Goal: Transaction & Acquisition: Obtain resource

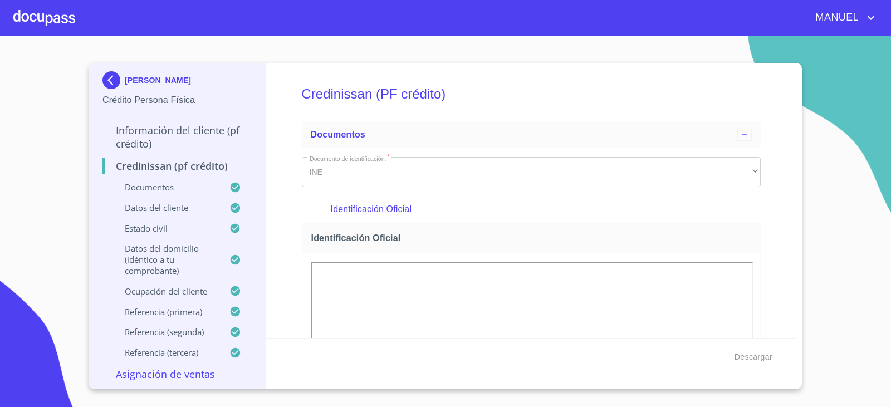
click at [114, 80] on img at bounding box center [114, 80] width 22 height 18
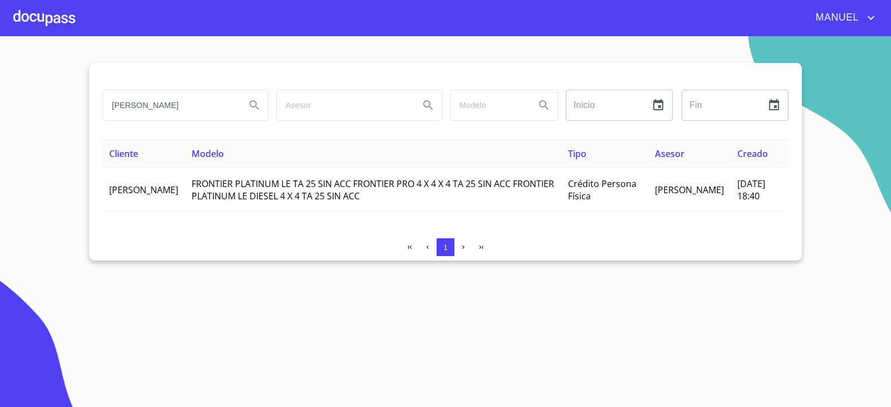
drag, startPoint x: 235, startPoint y: 103, endPoint x: 69, endPoint y: 147, distance: 171.6
click at [65, 143] on section "ROSA ESQUIVEL MADRIGAL Inicio ​ Fin ​ Cliente Modelo Tipo Asesor Creado ROSA ES…" at bounding box center [445, 221] width 891 height 371
type input "JUANA MARIA MEDELLIN"
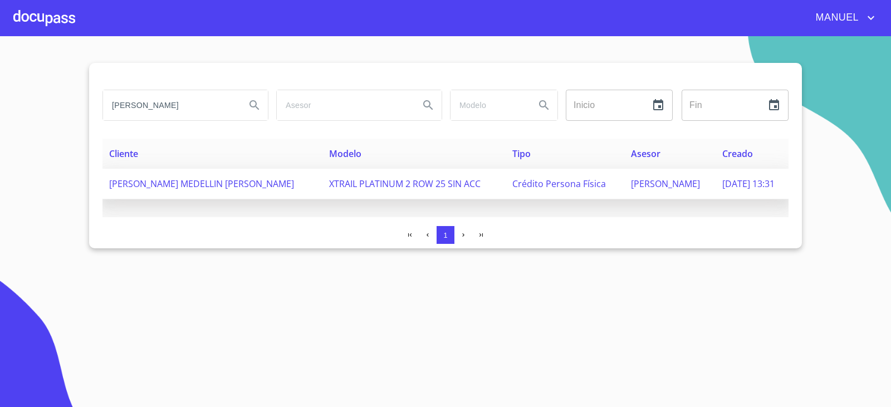
click at [142, 186] on span "JUANA MARIA MEDELLIN BARBOSA" at bounding box center [201, 184] width 185 height 12
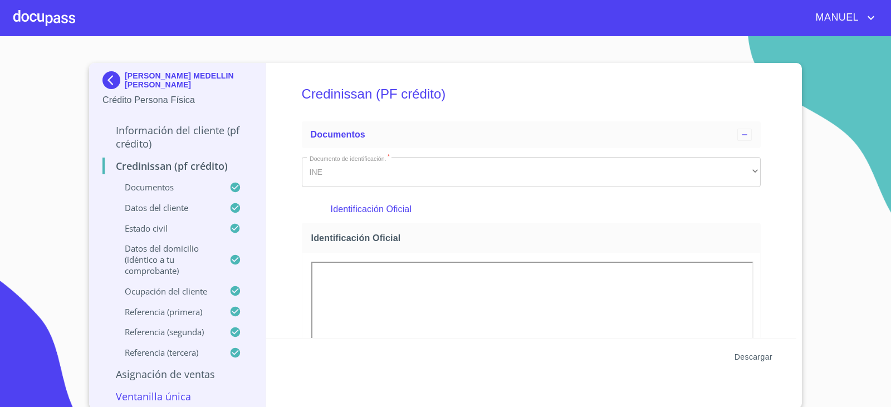
click at [752, 356] on span "Descargar" at bounding box center [754, 357] width 38 height 14
click at [108, 82] on img at bounding box center [114, 80] width 22 height 18
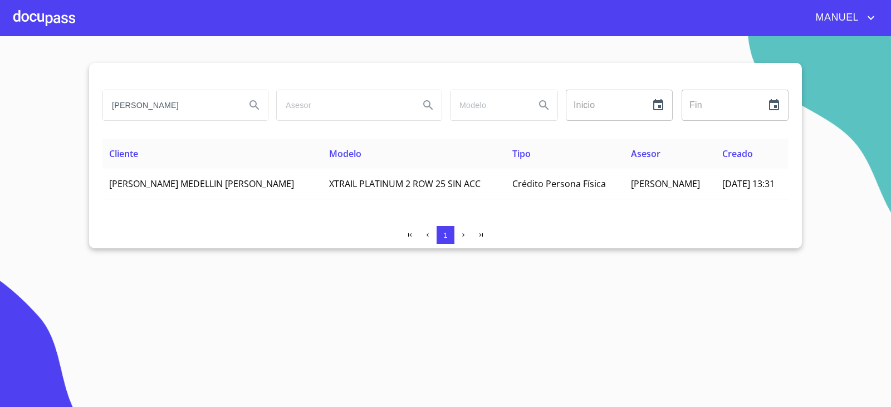
drag, startPoint x: 217, startPoint y: 106, endPoint x: 26, endPoint y: 149, distance: 196.0
click at [26, 149] on section "JUANA MARIA MEDELLIN Inicio ​ Fin ​ Cliente Modelo Tipo Asesor Creado JUANA MAR…" at bounding box center [445, 221] width 891 height 371
type input "JORGE ARTURO CADENA"
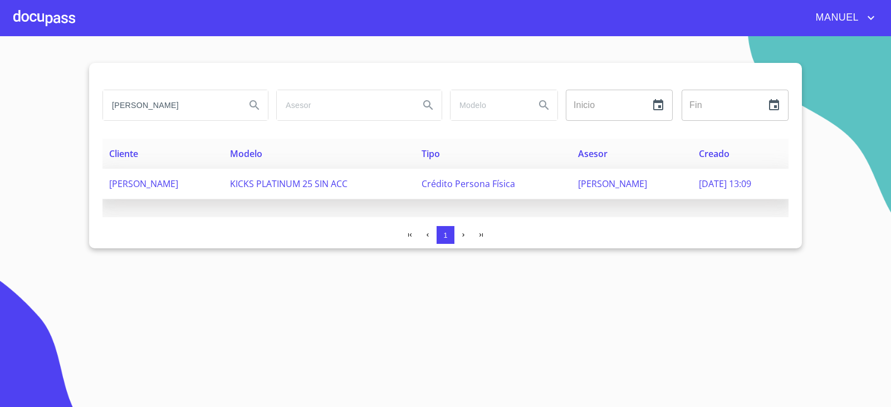
click at [182, 175] on td "JORGE ARTURO CADENA RIVAS" at bounding box center [163, 184] width 121 height 31
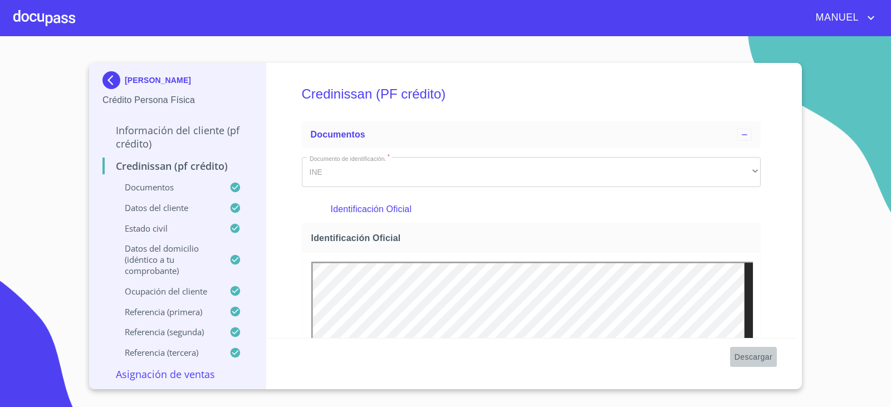
click at [739, 362] on span "Descargar" at bounding box center [754, 357] width 38 height 14
click at [749, 364] on button "Descargar" at bounding box center [753, 357] width 47 height 21
click at [122, 77] on img at bounding box center [114, 80] width 22 height 18
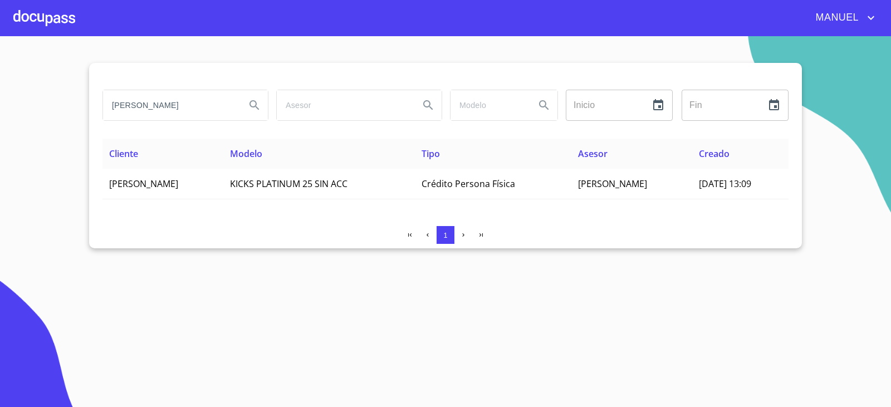
drag, startPoint x: 209, startPoint y: 103, endPoint x: 43, endPoint y: 106, distance: 166.1
click at [43, 106] on section "JORGE ARTURO CADENA Inicio ​ Fin ​ Cliente Modelo Tipo Asesor Creado JORGE ARTU…" at bounding box center [445, 221] width 891 height 371
type input "A"
type input "JUAN GABRIEL VERGARA LAMAS"
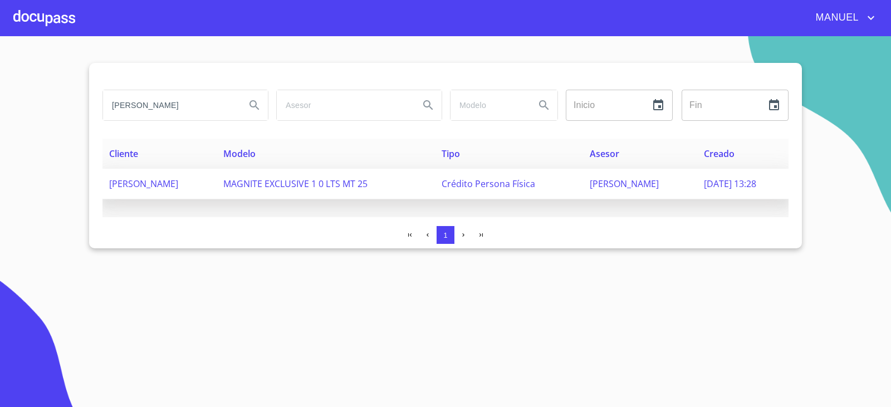
click at [178, 184] on span "JUAN GABRIEL VERGARA LAMAS" at bounding box center [143, 184] width 69 height 12
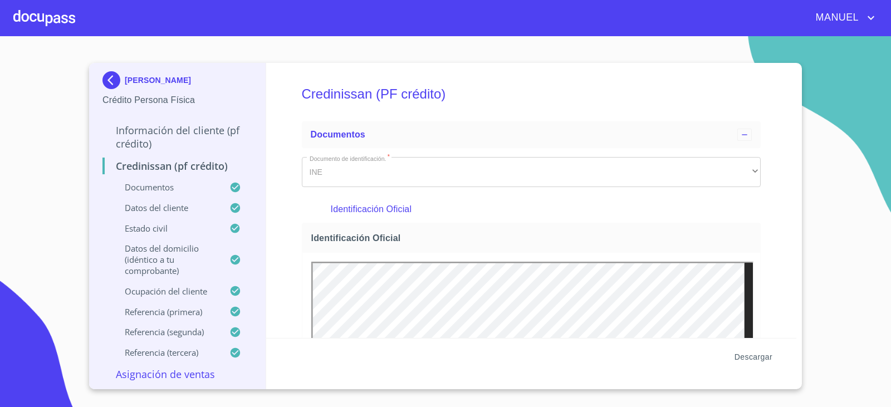
click at [761, 358] on span "Descargar" at bounding box center [754, 357] width 38 height 14
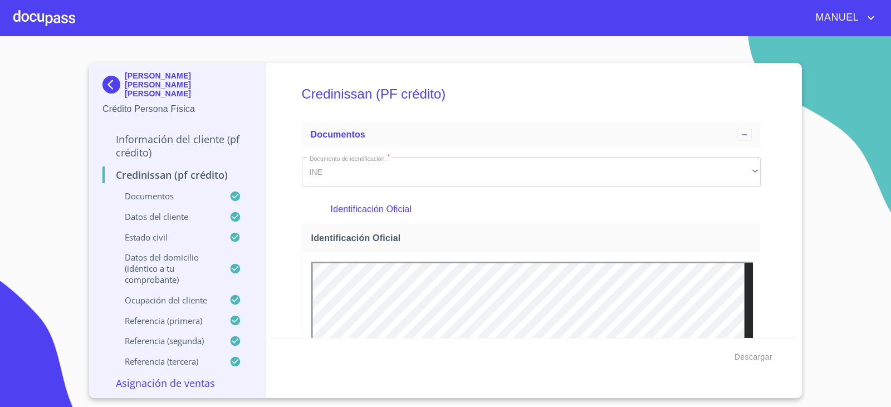
click at [112, 103] on p "Crédito Persona Física" at bounding box center [178, 109] width 150 height 13
click at [110, 76] on img at bounding box center [114, 85] width 22 height 18
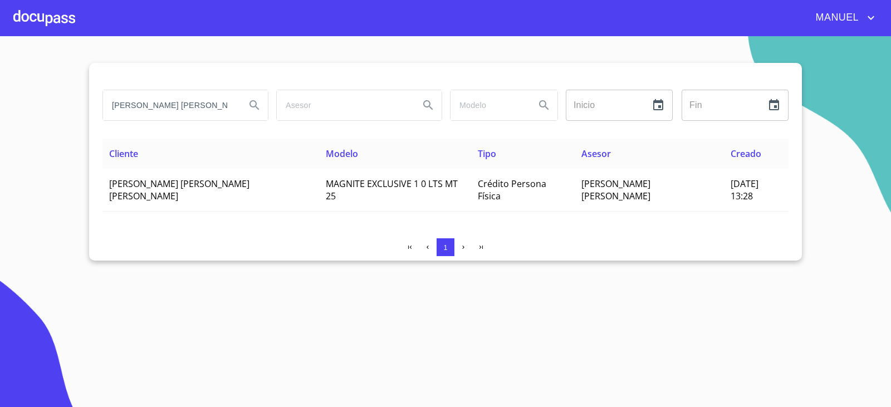
scroll to position [0, 14]
drag, startPoint x: 114, startPoint y: 102, endPoint x: 447, endPoint y: 159, distance: 338.5
click at [447, 159] on div "JUAN GABRIEL VERGARA LAMAS Inicio ​ Fin ​ Cliente Modelo Tipo Asesor Creado JUA…" at bounding box center [445, 162] width 713 height 198
type input "JUAN VALDIVIA LOPEZ"
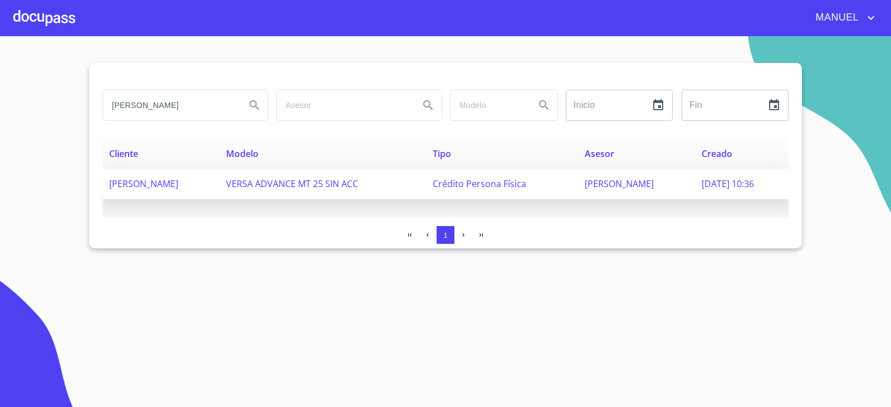
click at [114, 171] on td "JUAN VALDIVIA LOPEZ" at bounding box center [161, 184] width 117 height 31
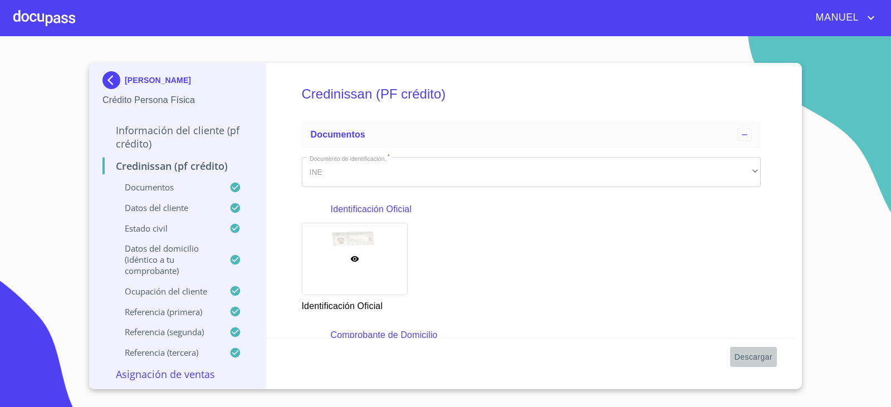
click at [752, 357] on span "Descargar" at bounding box center [754, 357] width 38 height 14
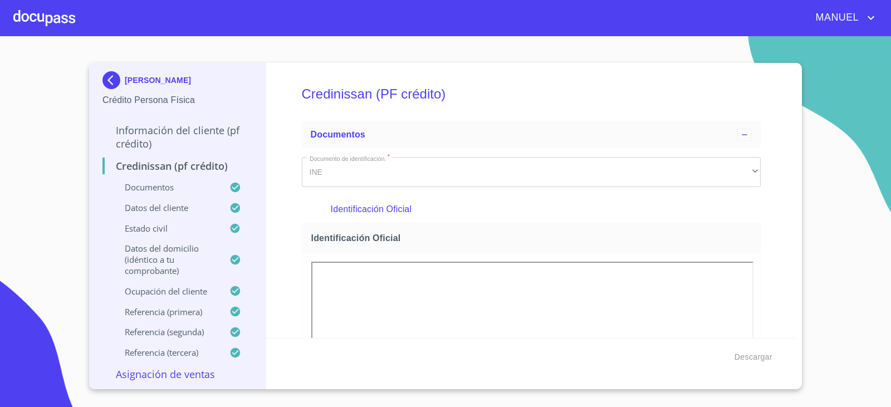
click at [118, 75] on img at bounding box center [114, 80] width 22 height 18
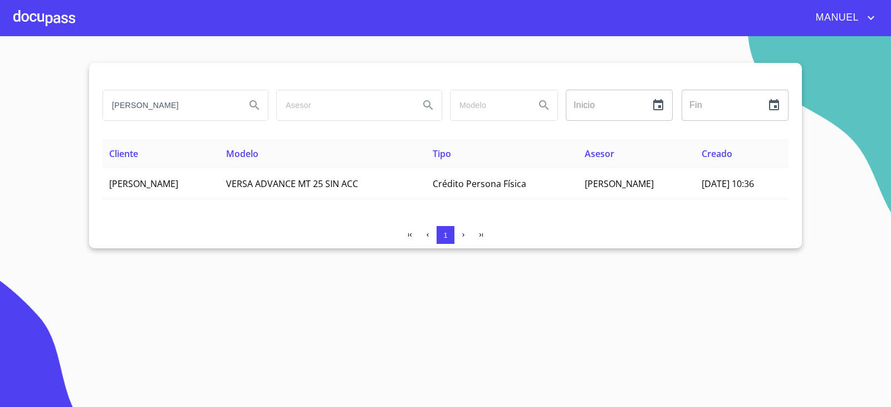
drag, startPoint x: 0, startPoint y: 155, endPoint x: 0, endPoint y: 165, distance: 9.5
click at [0, 165] on section "JUAN VALDIVIA LOPEZ Inicio ​ Fin ​ Cliente Modelo Tipo Asesor Creado JUAN VALDI…" at bounding box center [445, 221] width 891 height 371
type input "PAULA ANGELICA MONCAYO"
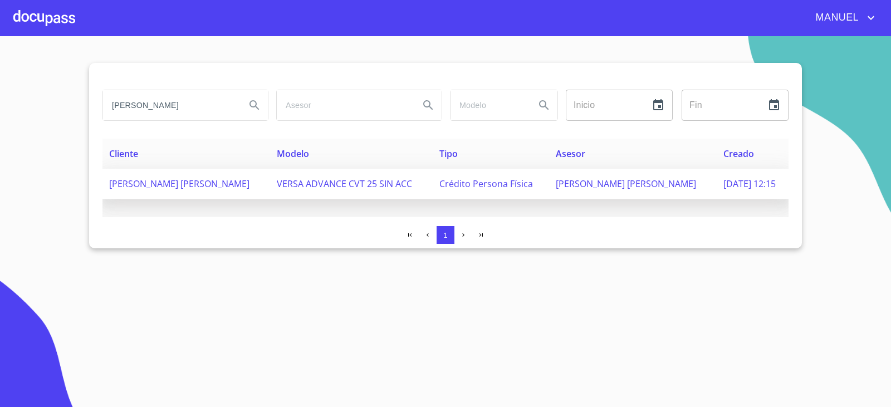
click at [236, 189] on span "PAULA ANGELICA MONCAYO FIGUEROA" at bounding box center [179, 184] width 140 height 12
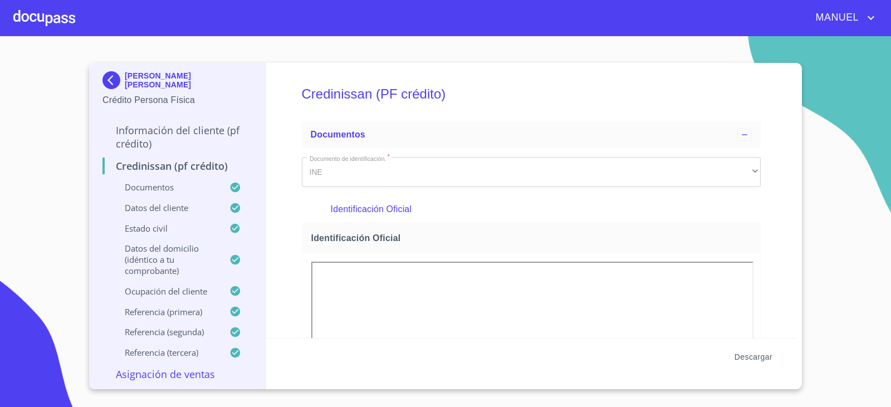
click at [756, 353] on span "Descargar" at bounding box center [754, 357] width 38 height 14
click at [115, 82] on img at bounding box center [114, 80] width 22 height 18
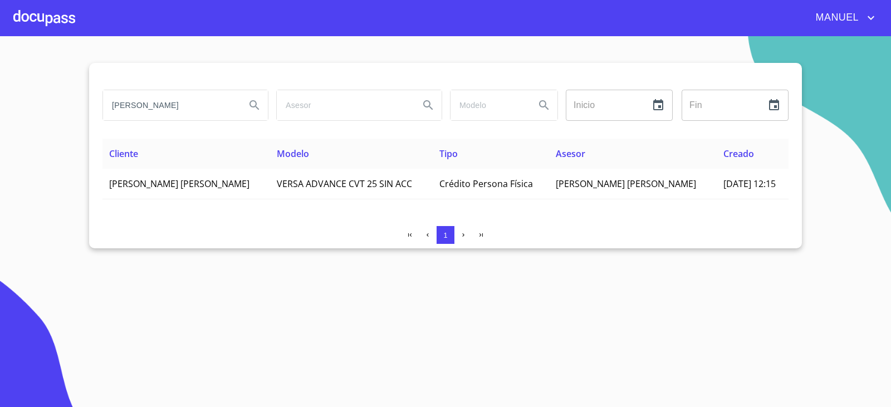
drag, startPoint x: 230, startPoint y: 108, endPoint x: 95, endPoint y: 150, distance: 141.8
click at [95, 150] on div "PAULA ANGELICA MONCAYO Inicio ​ Fin ​ Cliente Modelo Tipo Asesor Creado PAULA A…" at bounding box center [445, 156] width 713 height 186
paste input "[PERSON_NAME] WUAYLINE [PERSON_NAME]"
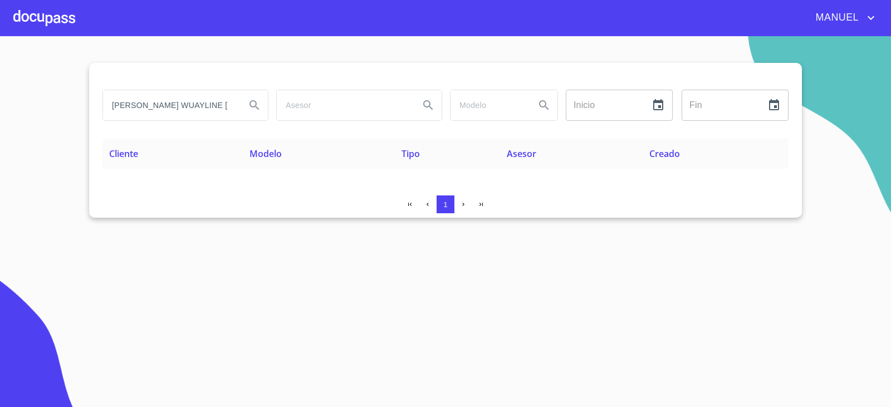
click at [208, 104] on input "[PERSON_NAME] WUAYLINE [PERSON_NAME]" at bounding box center [170, 105] width 134 height 30
drag, startPoint x: 190, startPoint y: 106, endPoint x: 318, endPoint y: 141, distance: 132.9
click at [318, 141] on div "DANIELA WUAYLINE ORTIZ LAU Inicio ​ Fin ​ Cliente Modelo Tipo Asesor Creado 1" at bounding box center [445, 140] width 713 height 155
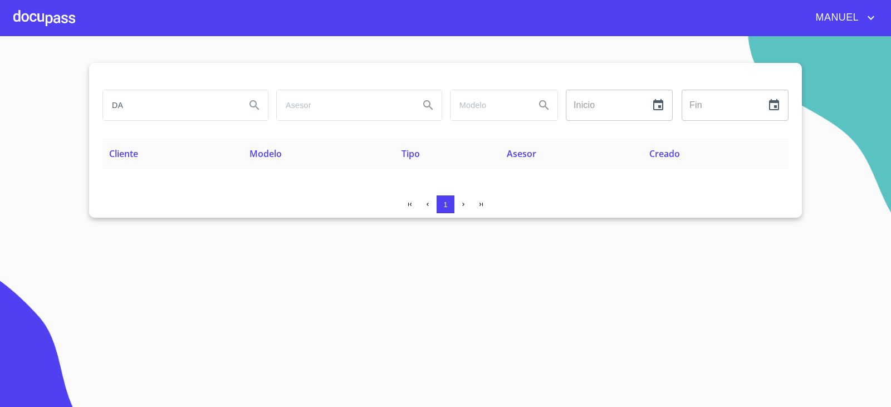
type input "D"
type input "ORTIZ LAU"
drag, startPoint x: 105, startPoint y: 120, endPoint x: 74, endPoint y: 124, distance: 31.9
click at [74, 124] on section "ORTIZ LAU Inicio ​ Fin ​ Cliente Modelo Tipo Asesor Creado 1" at bounding box center [445, 221] width 891 height 371
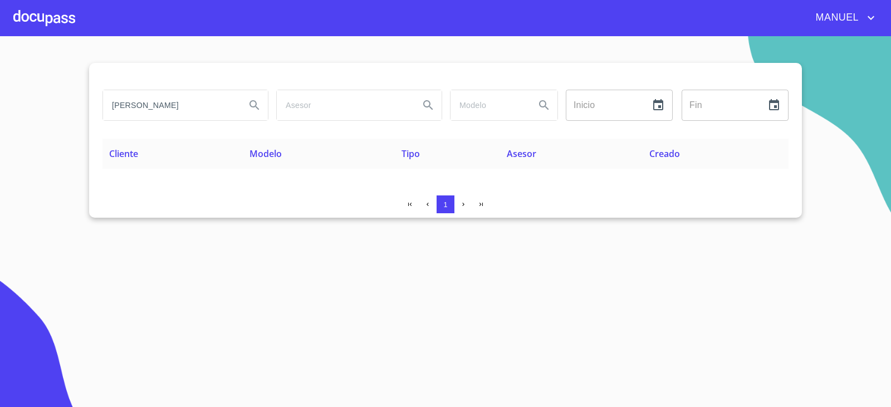
type input "GABRIELA ELIZABETH SOLANO"
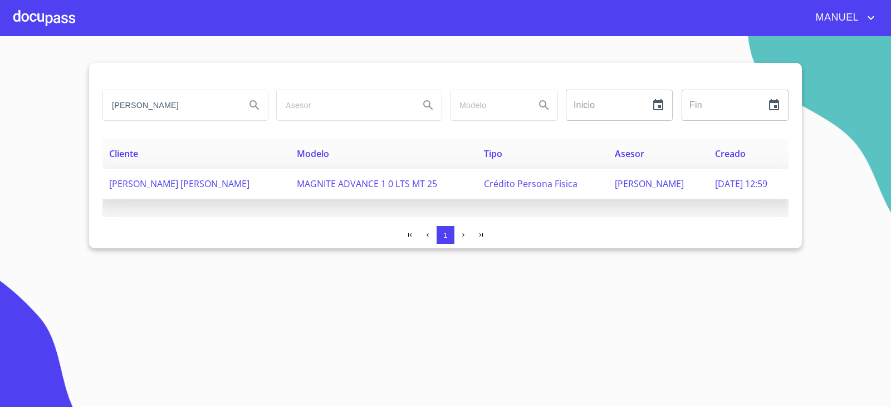
click at [250, 183] on span "GABRIELA ELIZABETH SOLANO RODRIGUEZ" at bounding box center [179, 184] width 140 height 12
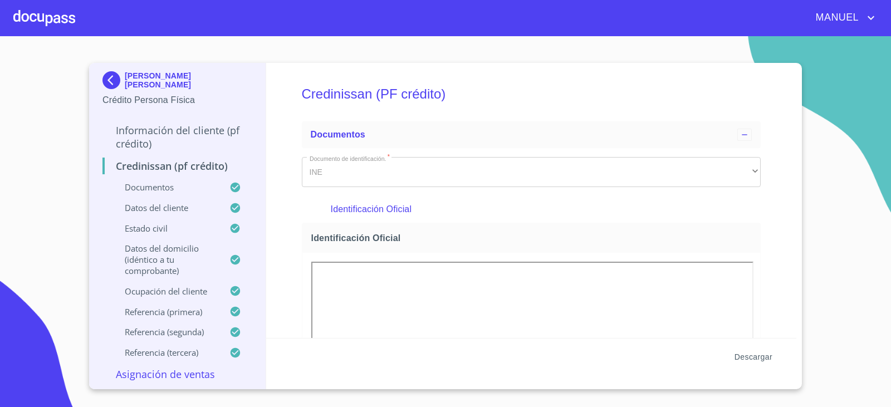
click at [762, 356] on span "Descargar" at bounding box center [754, 357] width 38 height 14
click at [106, 81] on img at bounding box center [114, 80] width 22 height 18
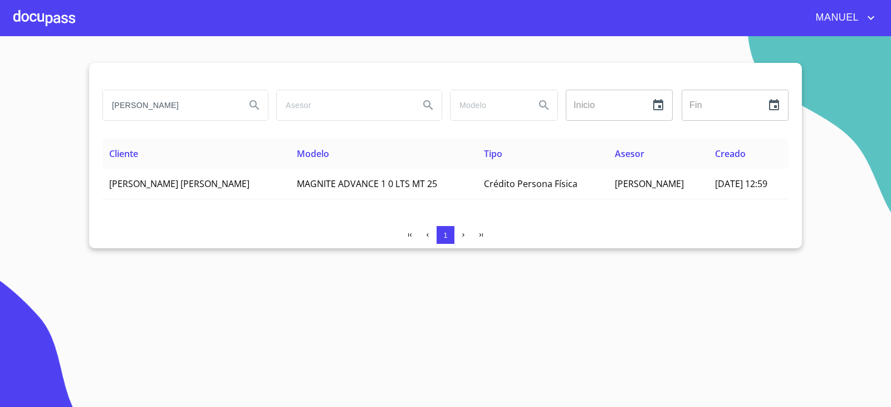
click at [184, 112] on input "GABRIELA ELIZABETH SOLANO" at bounding box center [170, 105] width 134 height 30
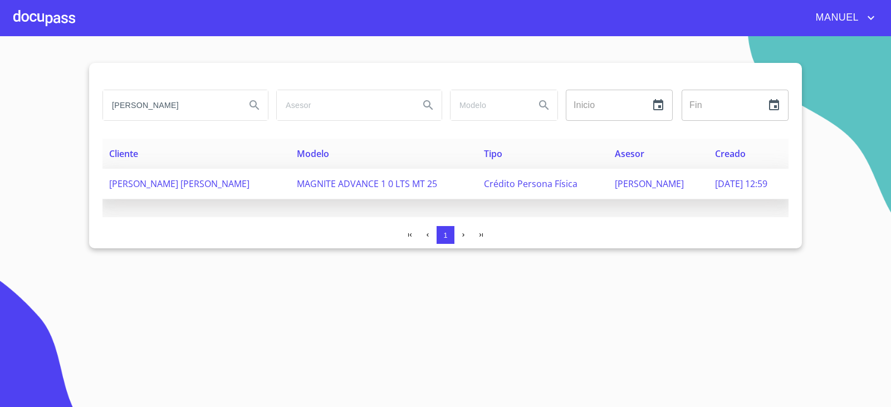
scroll to position [0, 7]
drag, startPoint x: 111, startPoint y: 102, endPoint x: 277, endPoint y: 183, distance: 184.9
click at [277, 183] on div "GABRIELA ELIZABETH SOLANO Inicio ​ Fin ​ Cliente Modelo Tipo Asesor Creado GABR…" at bounding box center [445, 156] width 713 height 186
paste input "[PERSON_NAME] WUAYLINE [PERSON_NAME]"
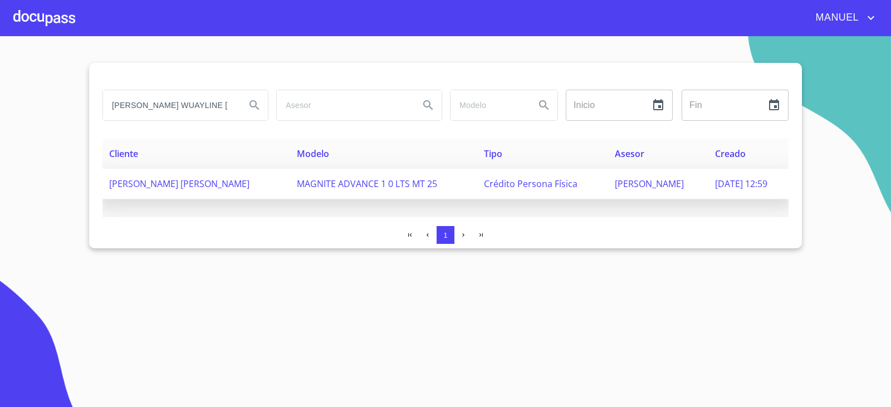
scroll to position [0, 1]
type input "[PERSON_NAME] WUAYLINE [PERSON_NAME]"
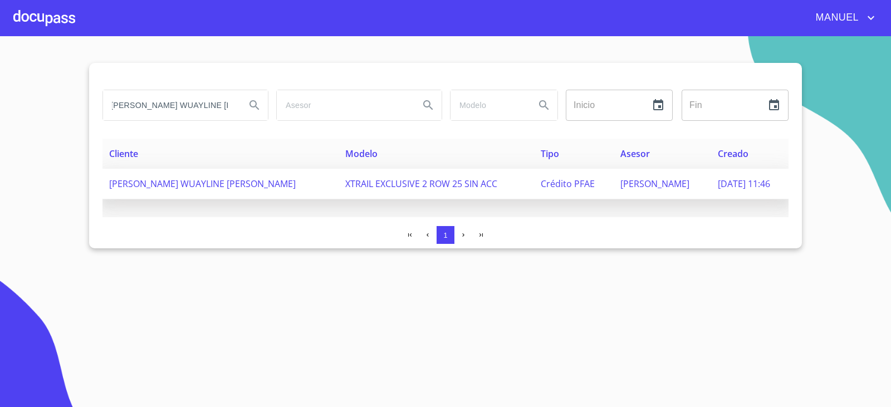
scroll to position [0, 0]
click at [264, 181] on td "[PERSON_NAME] WUAYLINE [PERSON_NAME]" at bounding box center [221, 184] width 236 height 31
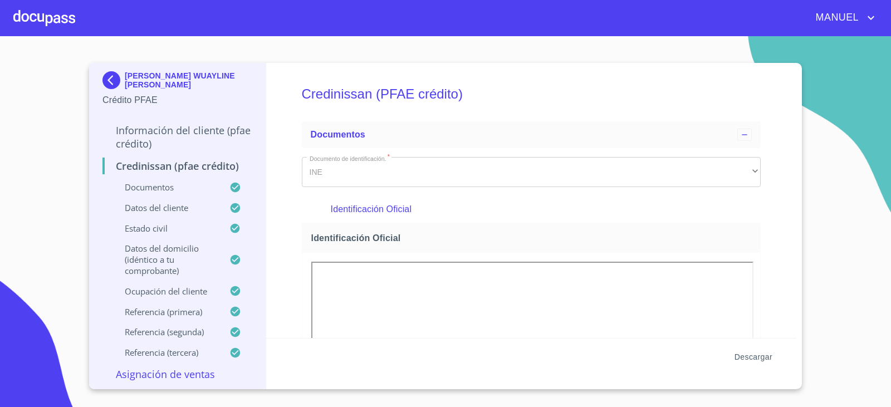
click at [743, 361] on span "Descargar" at bounding box center [754, 357] width 38 height 14
click at [115, 86] on img at bounding box center [114, 80] width 22 height 18
